Goal: Information Seeking & Learning: Understand process/instructions

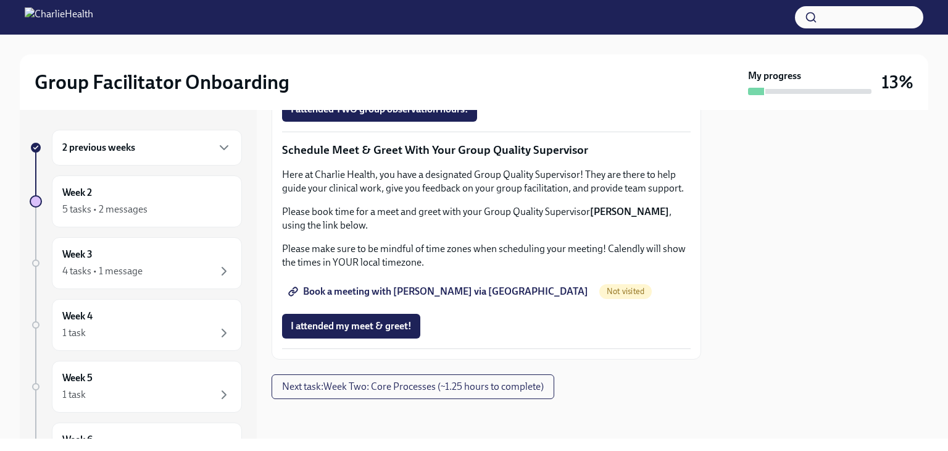
scroll to position [1235, 0]
click at [370, 383] on span "Next task : Week Two: Core Processes (~1.25 hours to complete)" at bounding box center [413, 386] width 262 height 12
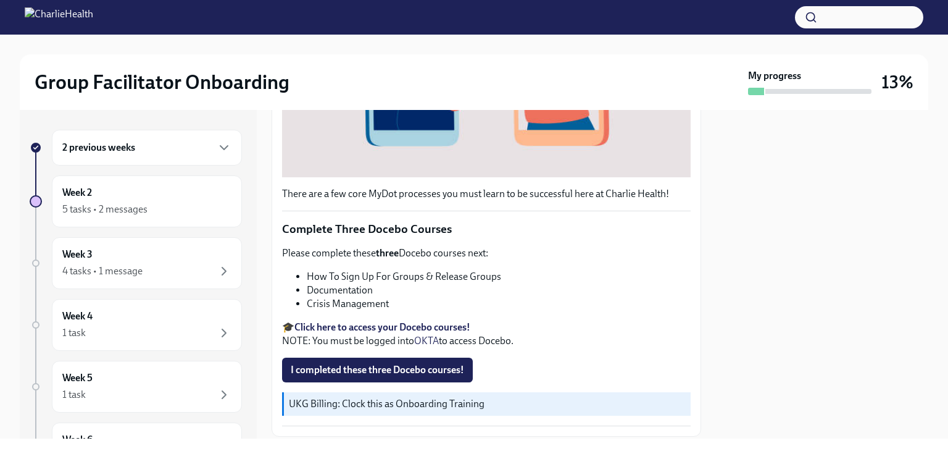
scroll to position [443, 0]
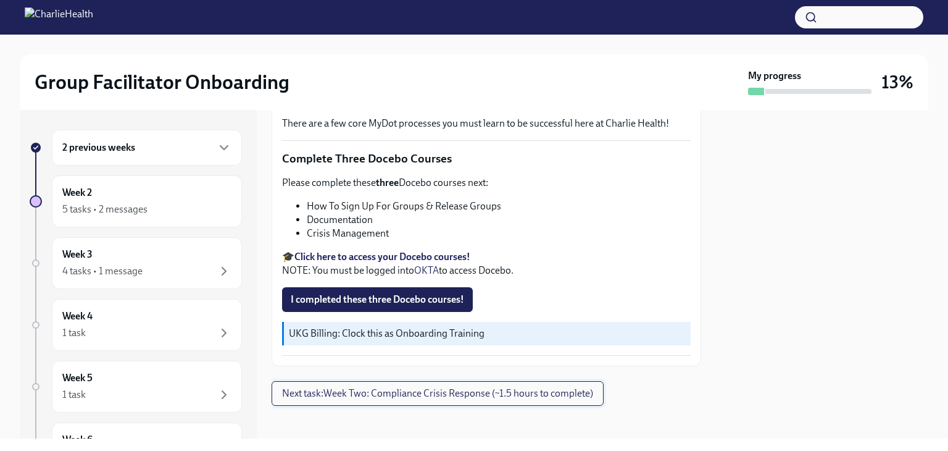
click at [508, 387] on span "Next task : Week Two: Compliance Crisis Response (~1.5 hours to complete)" at bounding box center [437, 393] width 311 height 12
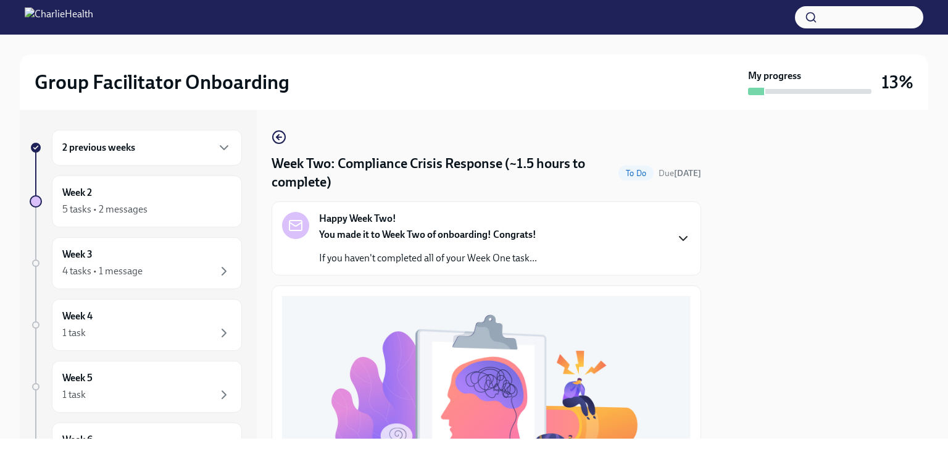
click at [676, 241] on icon "button" at bounding box center [683, 238] width 15 height 15
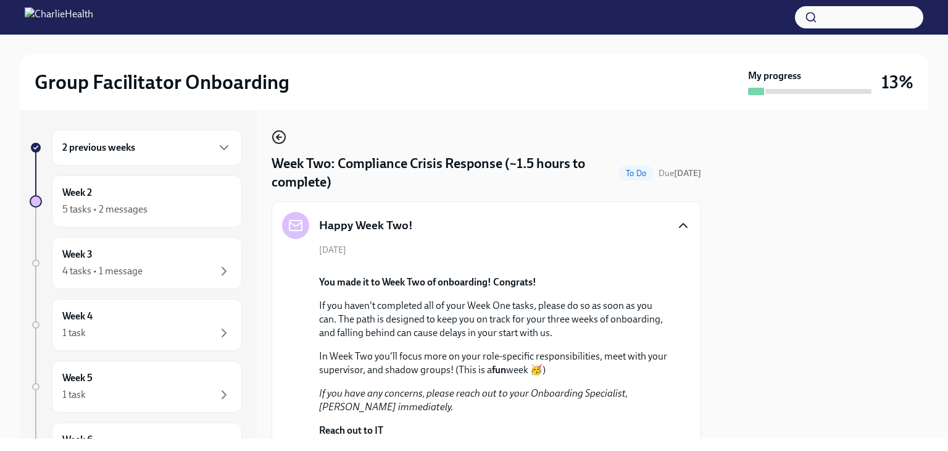
click at [275, 140] on icon "button" at bounding box center [279, 137] width 15 height 15
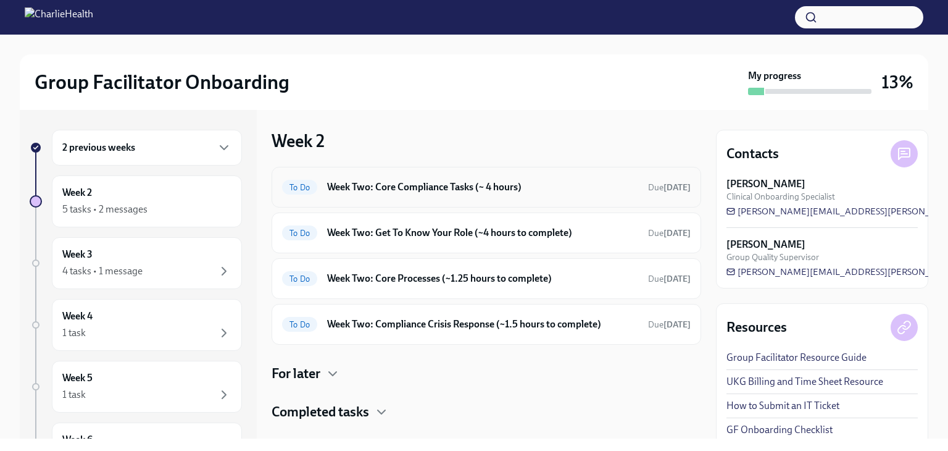
click at [335, 186] on h6 "Week Two: Core Compliance Tasks (~ 4 hours)" at bounding box center [482, 187] width 311 height 14
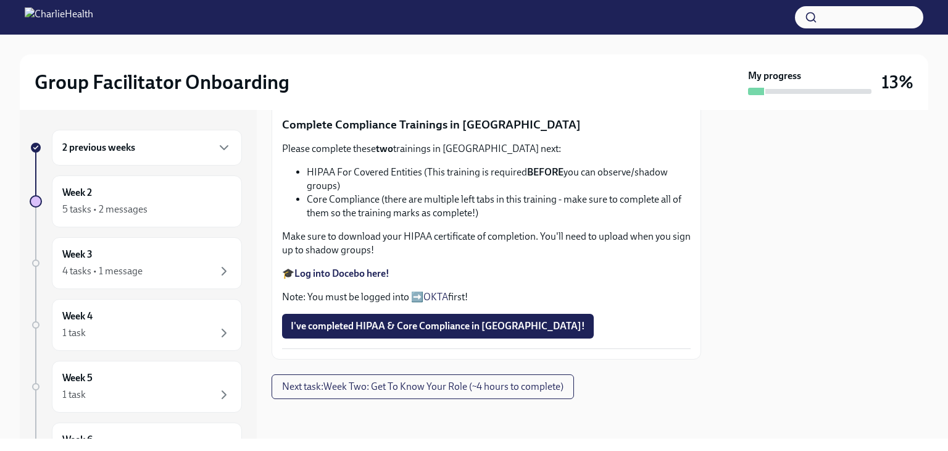
scroll to position [768, 0]
click at [499, 373] on div "Week Two: Core Compliance Tasks (~ 4 hours) To Do Due [DATE] Happy Week Two! Yo…" at bounding box center [487, 79] width 430 height 638
click at [498, 380] on span "Next task : Week Two: Get To Know Your Role (~4 hours to complete)" at bounding box center [422, 386] width 281 height 12
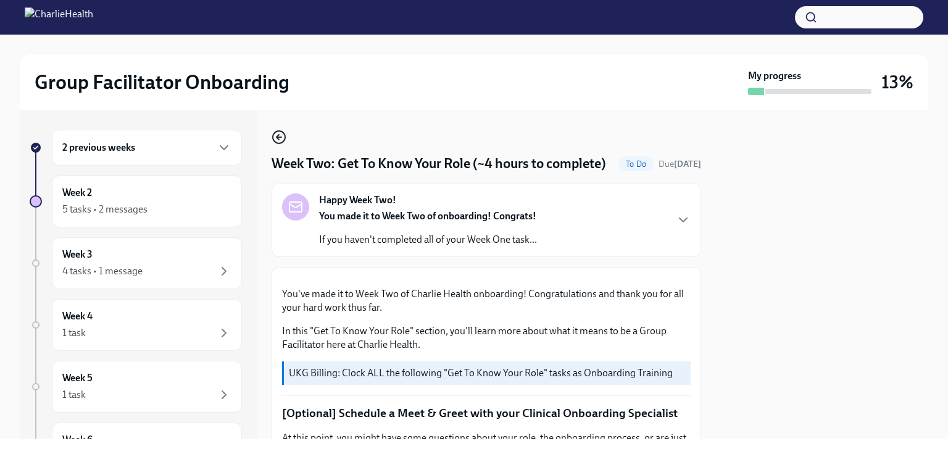
click at [279, 138] on icon "button" at bounding box center [279, 137] width 15 height 15
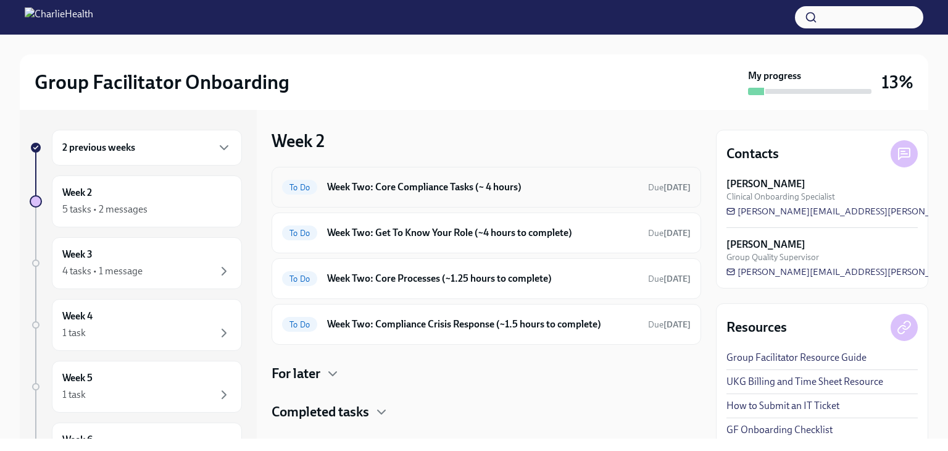
click at [360, 193] on div "To Do Week Two: Core Compliance Tasks (~ 4 hours) Due [DATE]" at bounding box center [486, 187] width 409 height 20
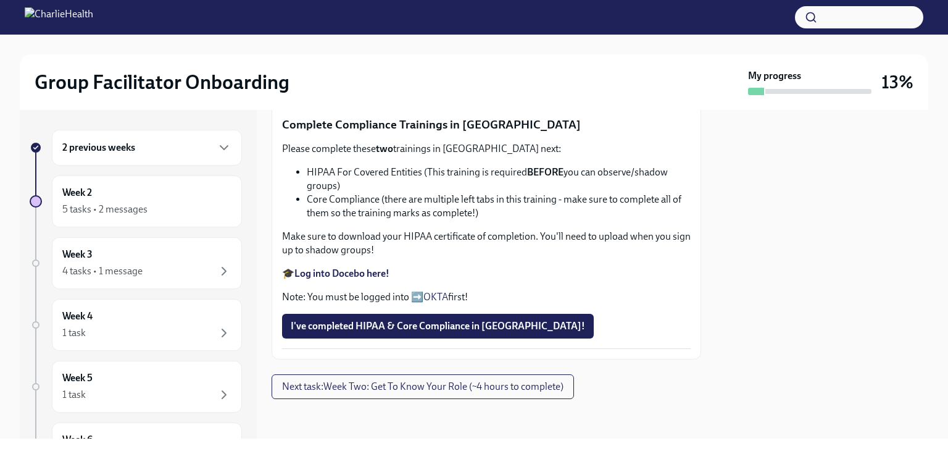
scroll to position [538, 0]
